Goal: Task Accomplishment & Management: Manage account settings

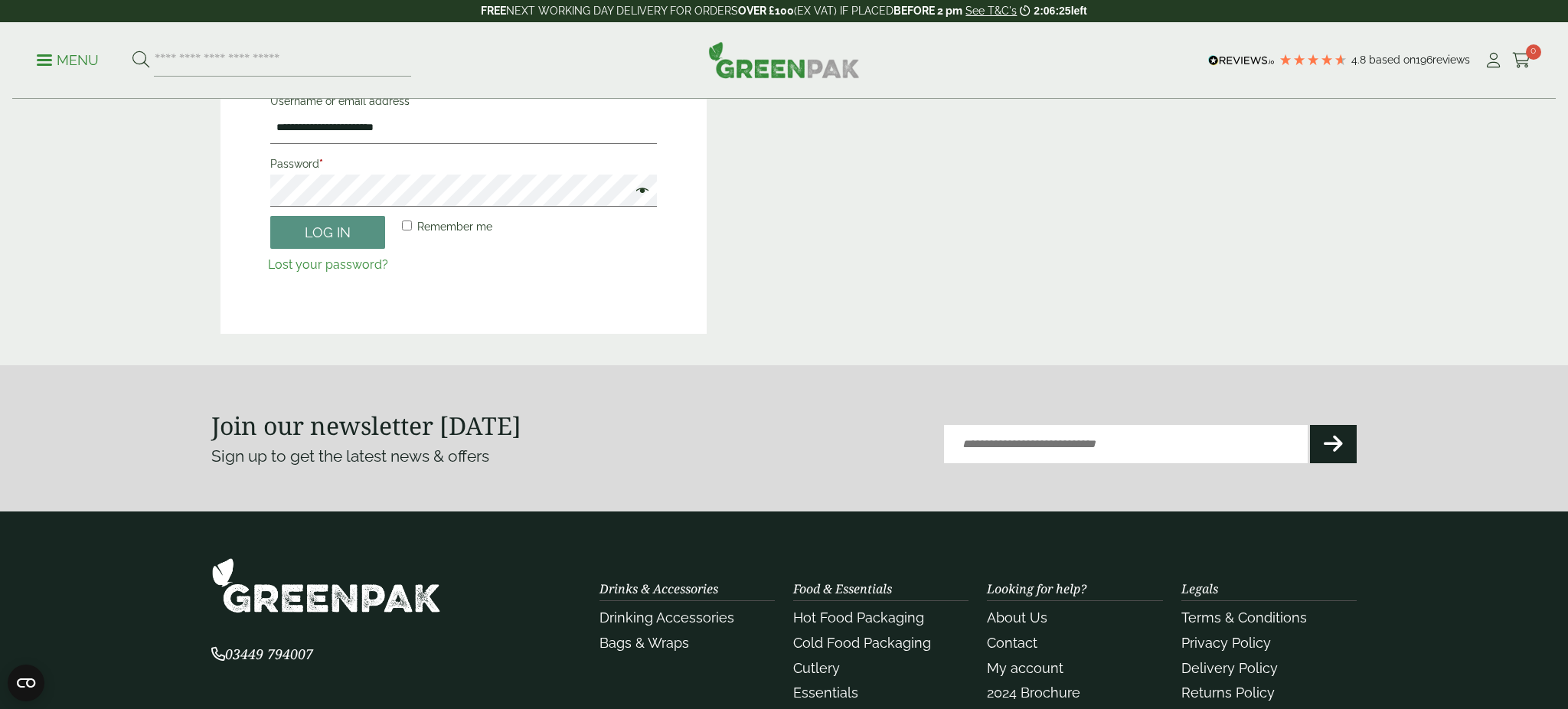
click at [343, 216] on div "Close dialog Sign up for the latest news and exclusive discounts. SIGN UP ******" at bounding box center [784, 354] width 1568 height 709
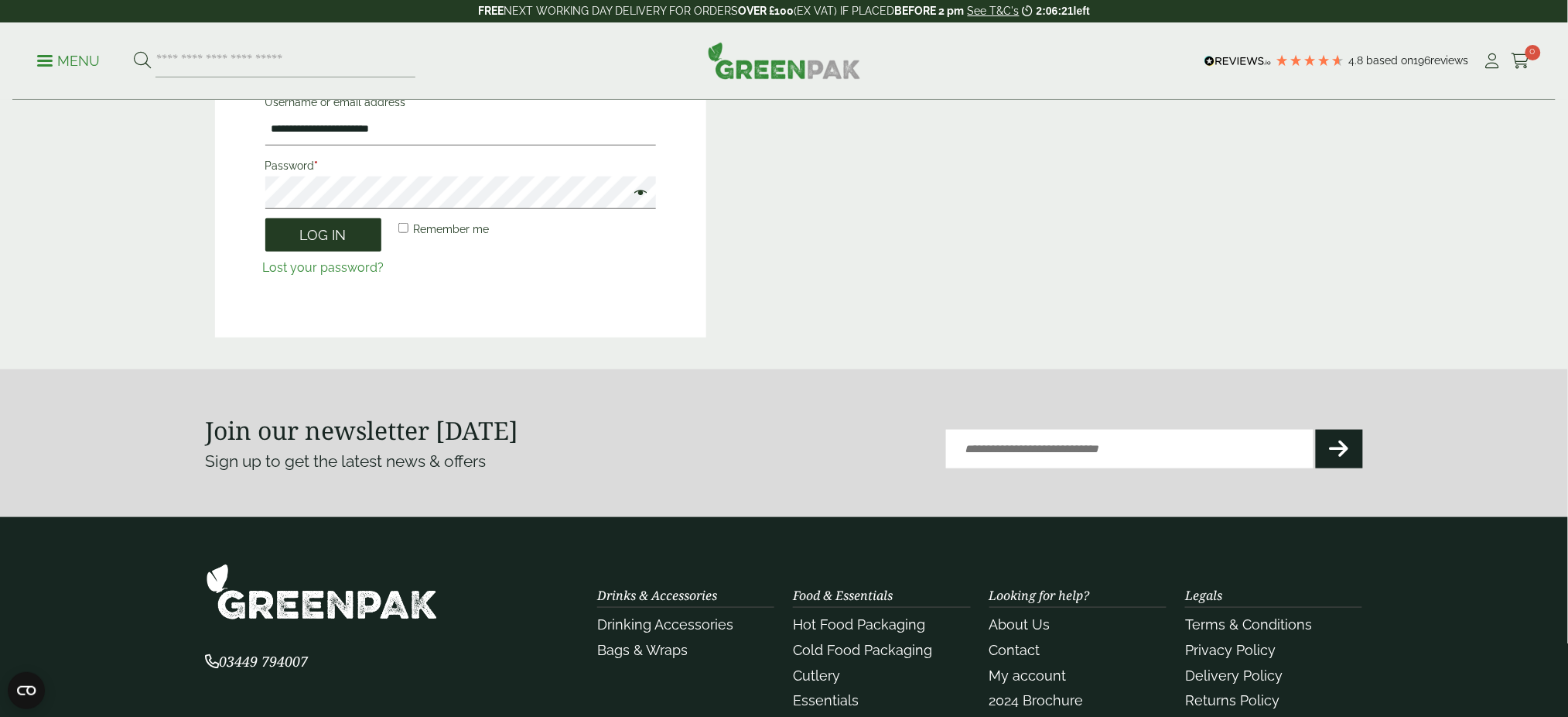
click at [338, 230] on button "Log in" at bounding box center [323, 234] width 116 height 33
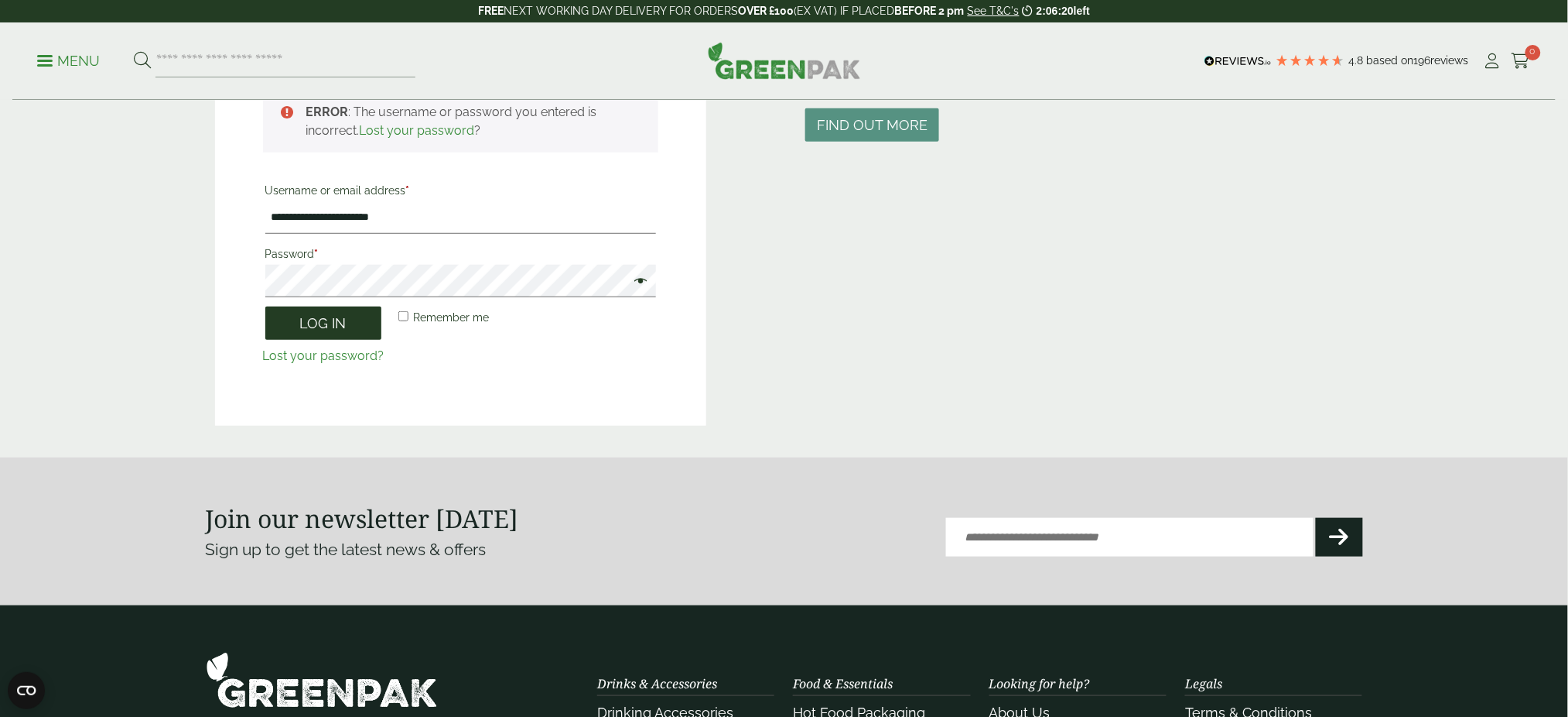
scroll to position [341, 0]
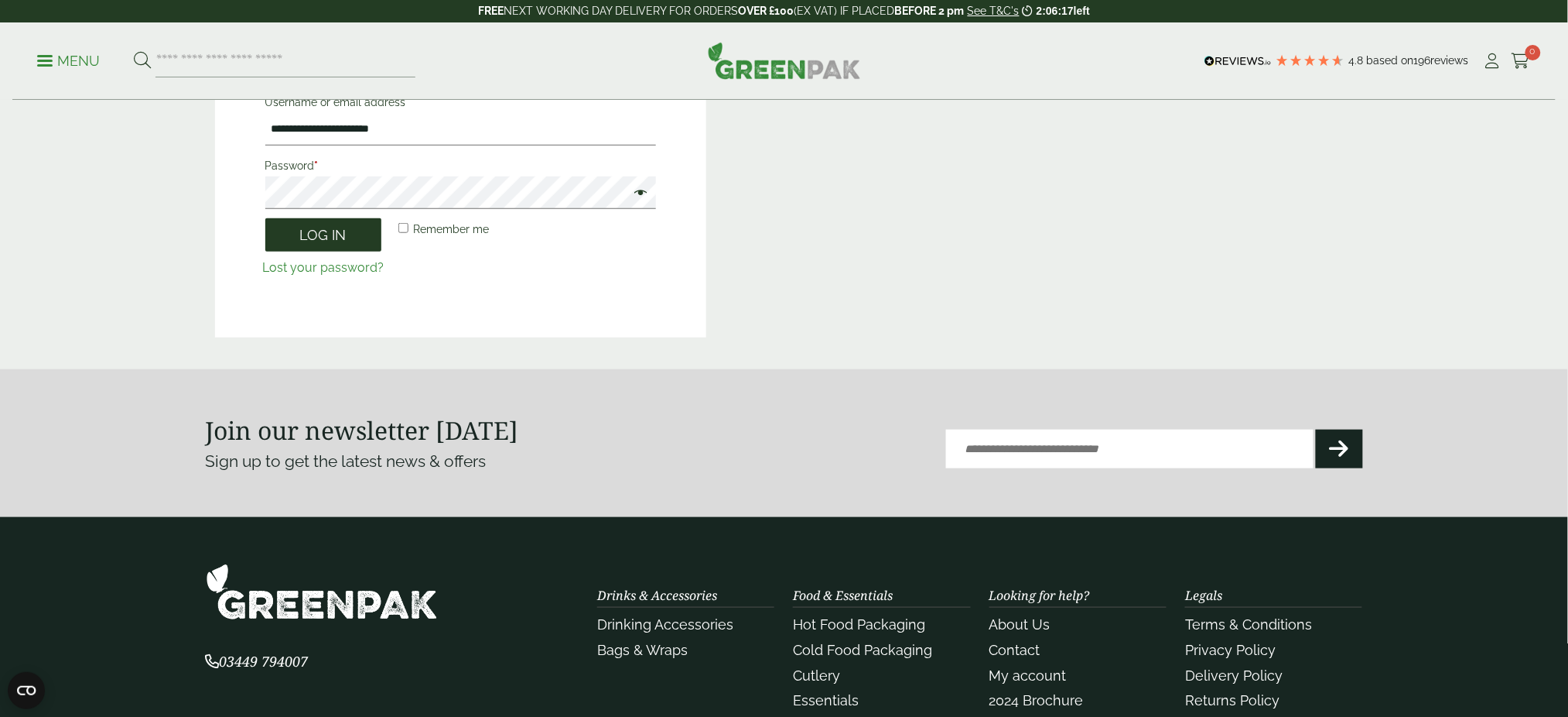
click at [338, 230] on button "Log in" at bounding box center [323, 234] width 116 height 33
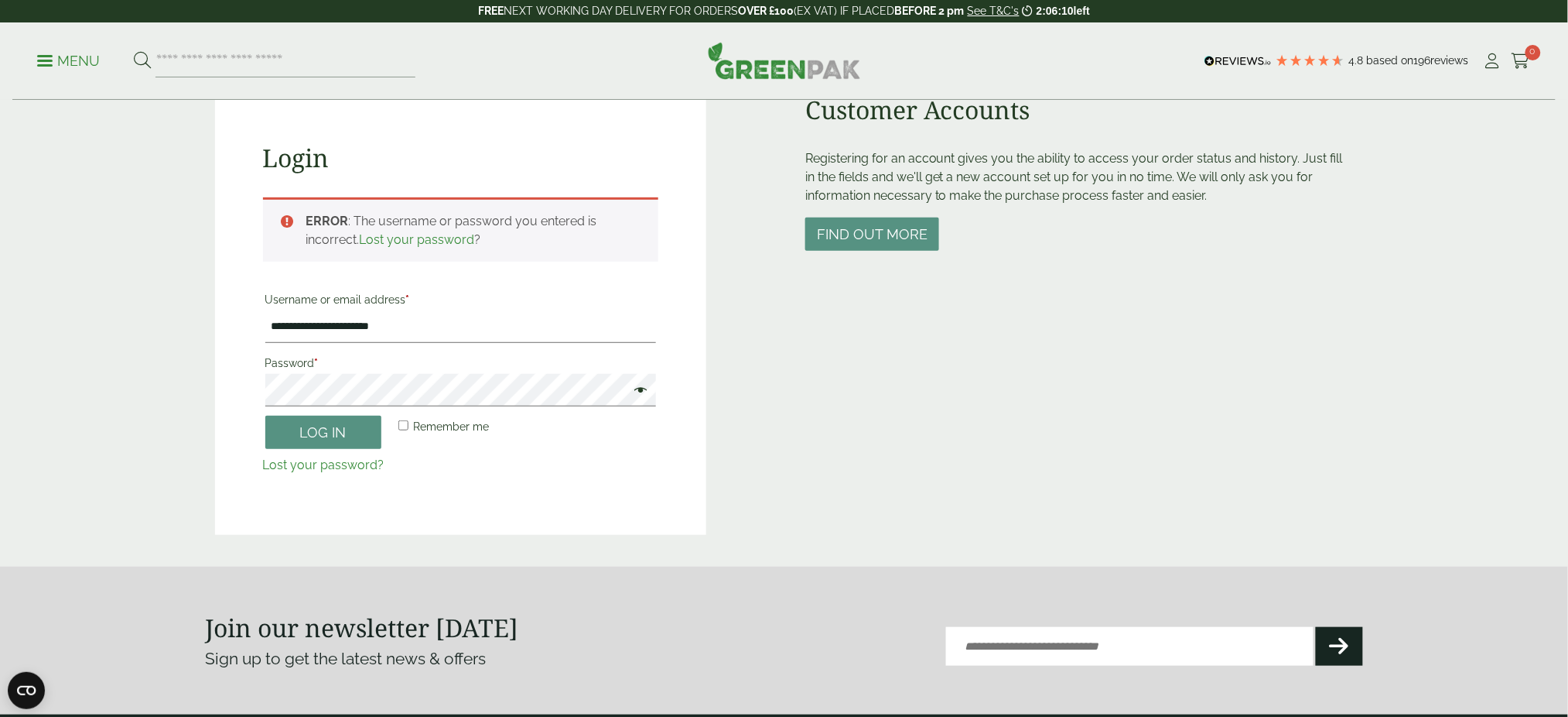
scroll to position [120, 0]
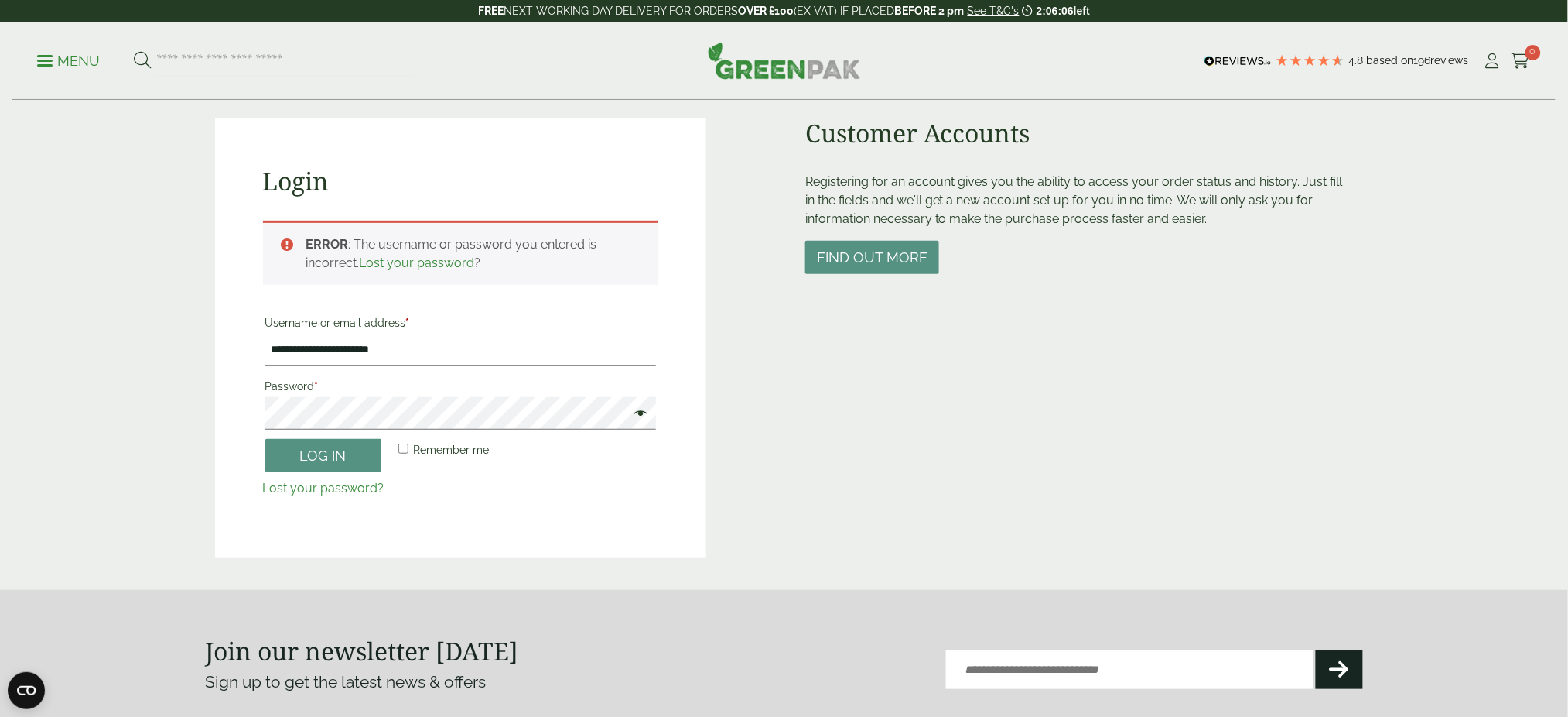
click at [330, 486] on link "Lost your password?" at bounding box center [323, 487] width 122 height 15
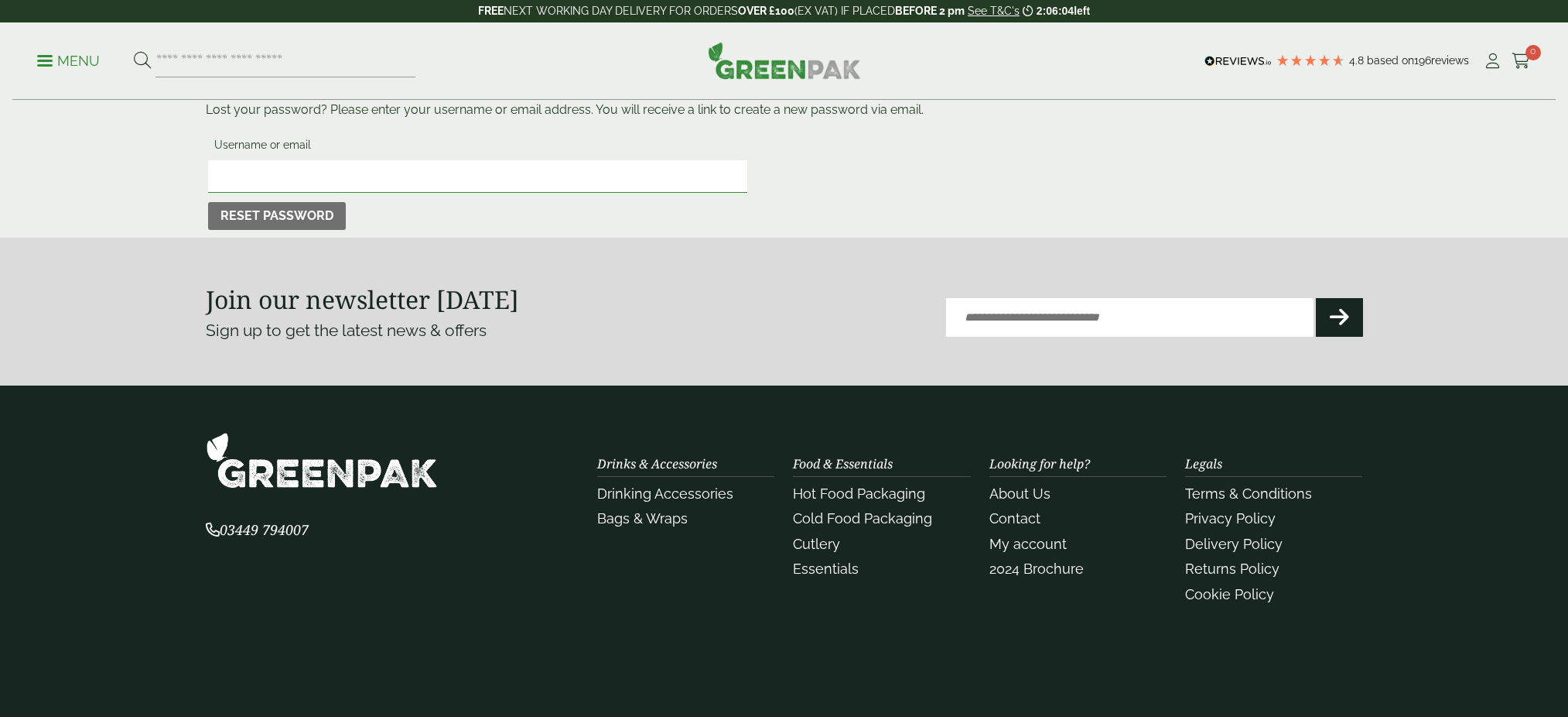
drag, startPoint x: 427, startPoint y: 177, endPoint x: 425, endPoint y: 185, distance: 8.2
click at [427, 176] on input "Username or email" at bounding box center [477, 176] width 539 height 33
type input "**********"
click at [311, 216] on button "Reset password" at bounding box center [277, 216] width 138 height 28
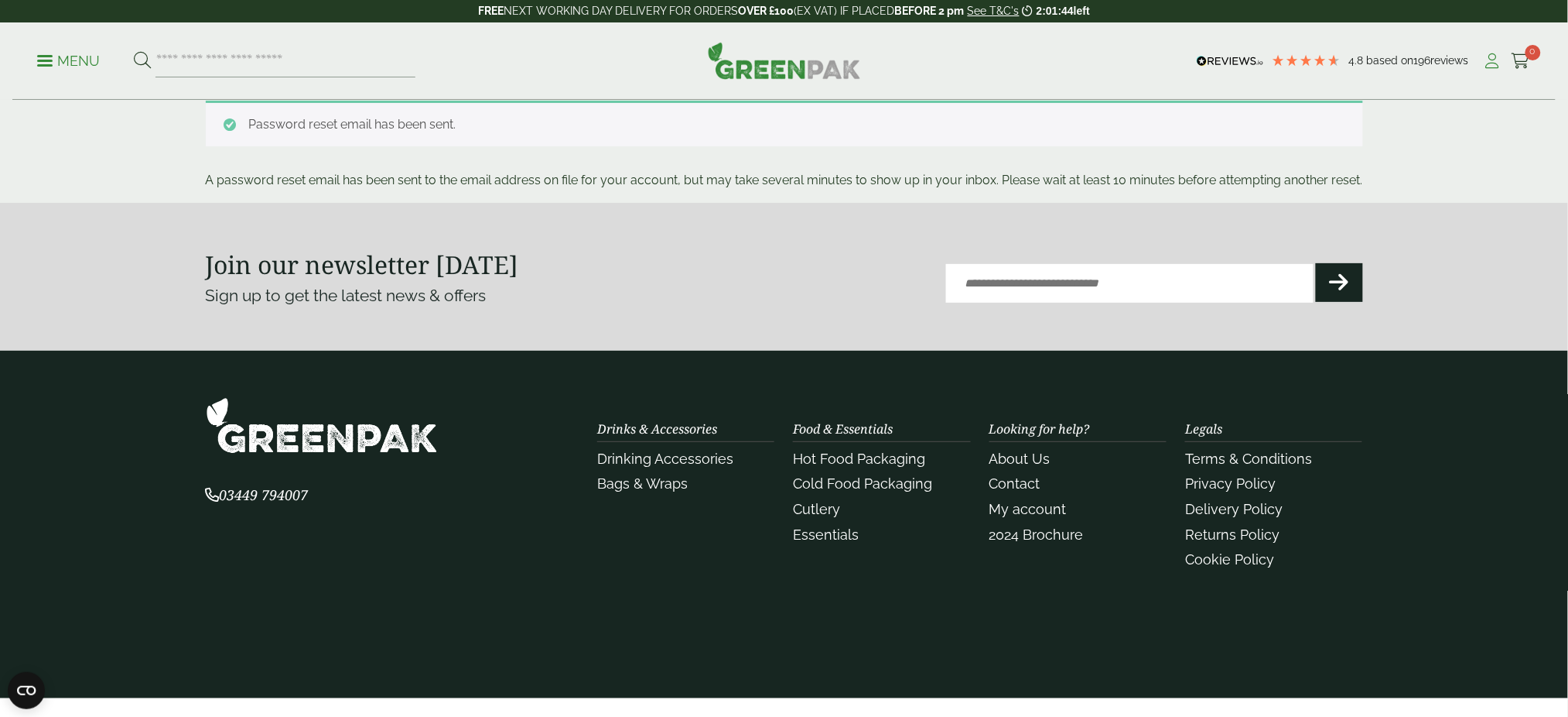
click at [1486, 64] on icon at bounding box center [1492, 61] width 19 height 16
